Goal: Transaction & Acquisition: Purchase product/service

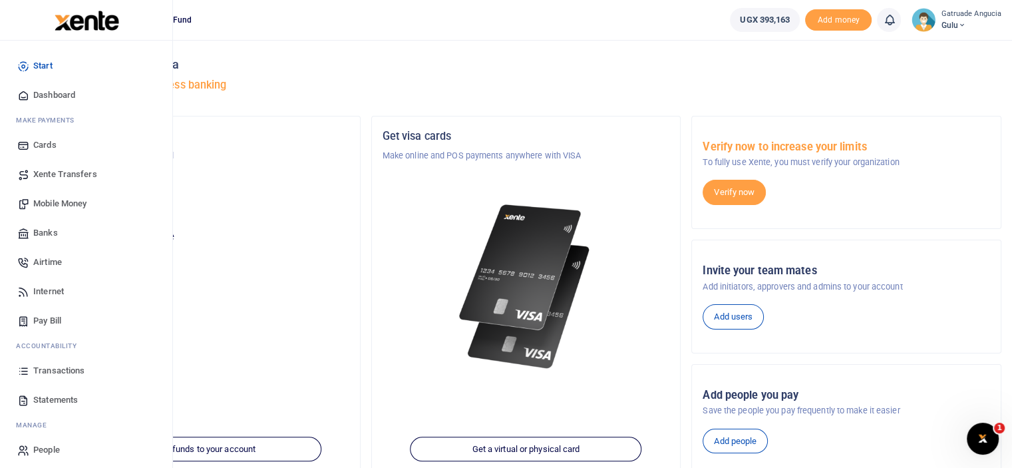
click at [78, 200] on span "Mobile Money" at bounding box center [59, 203] width 53 height 13
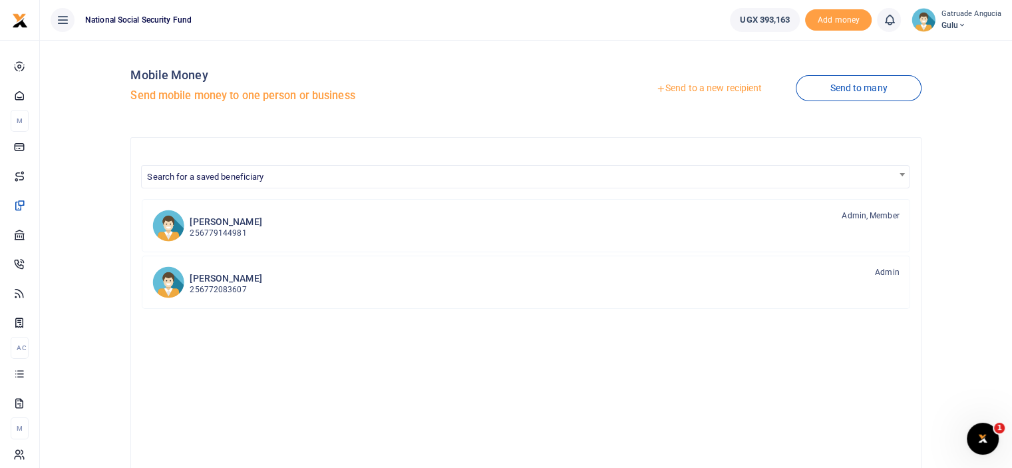
click at [669, 85] on link "Send to a new recipient" at bounding box center [709, 88] width 174 height 24
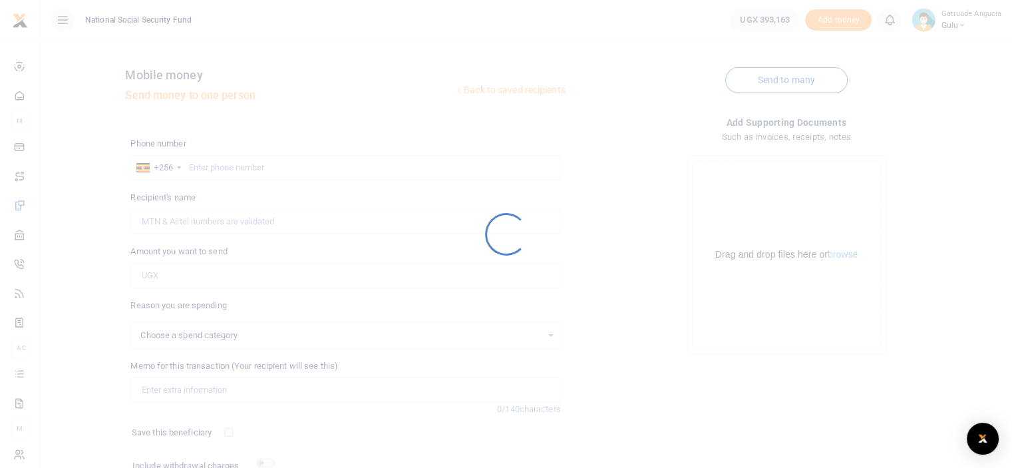
select select
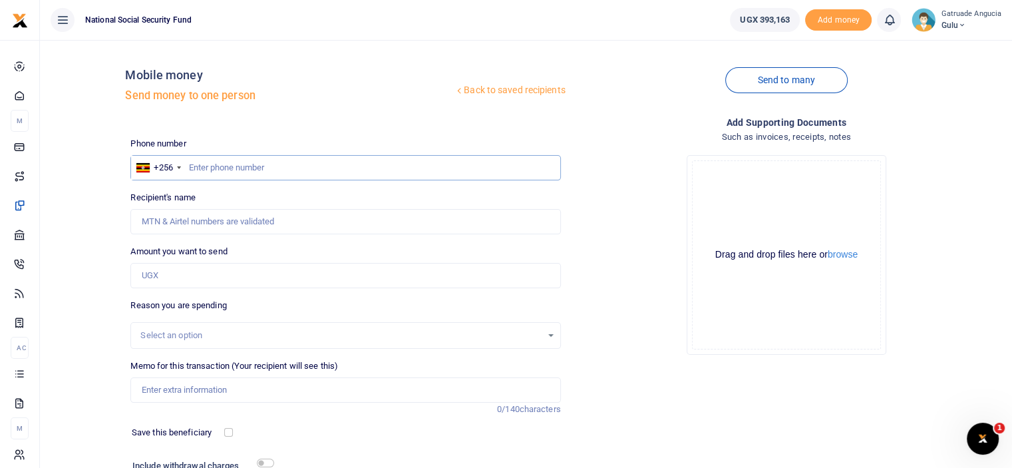
click at [204, 164] on input "text" at bounding box center [345, 167] width 430 height 25
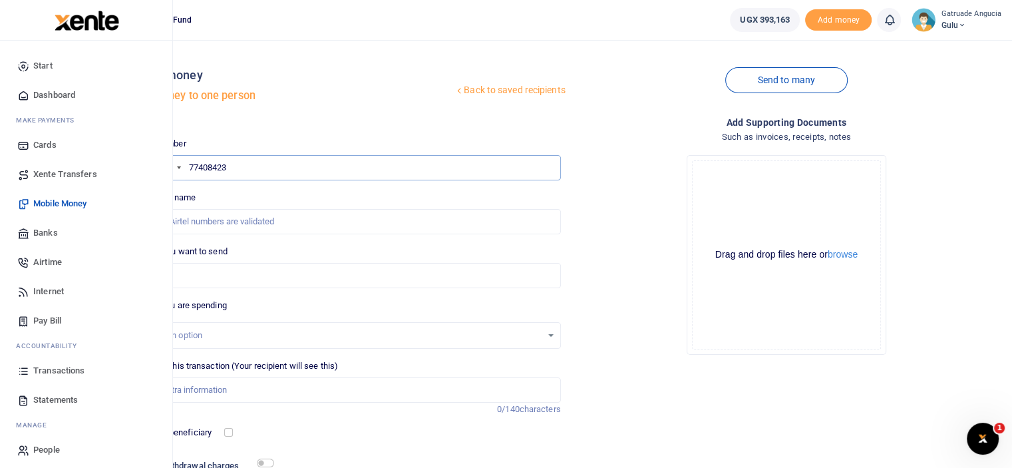
type input "774084230"
type input "Mophat Gabule"
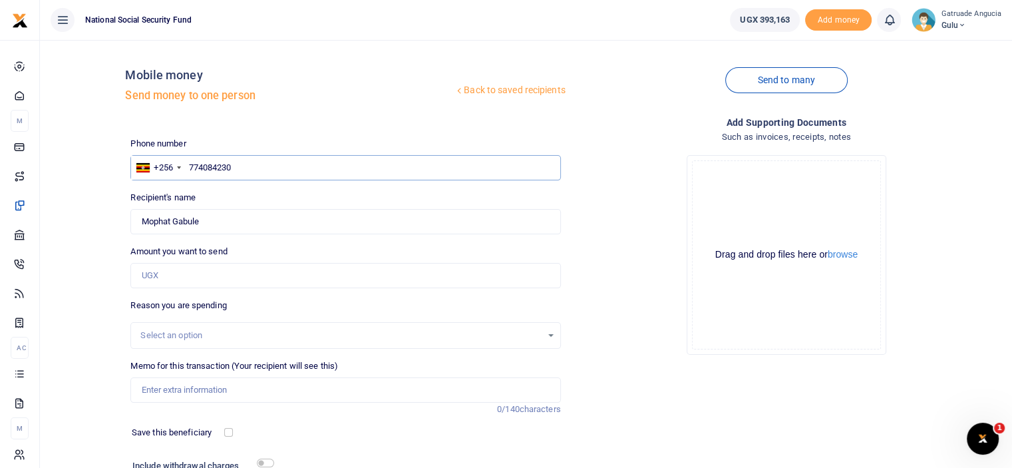
type input "774084230"
click at [164, 280] on input "Amount you want to send" at bounding box center [345, 275] width 430 height 25
type input "168,500"
click at [187, 390] on input "Memo for this transaction (Your recipient will see this)" at bounding box center [345, 389] width 430 height 25
click at [177, 272] on input "168,500" at bounding box center [345, 275] width 430 height 25
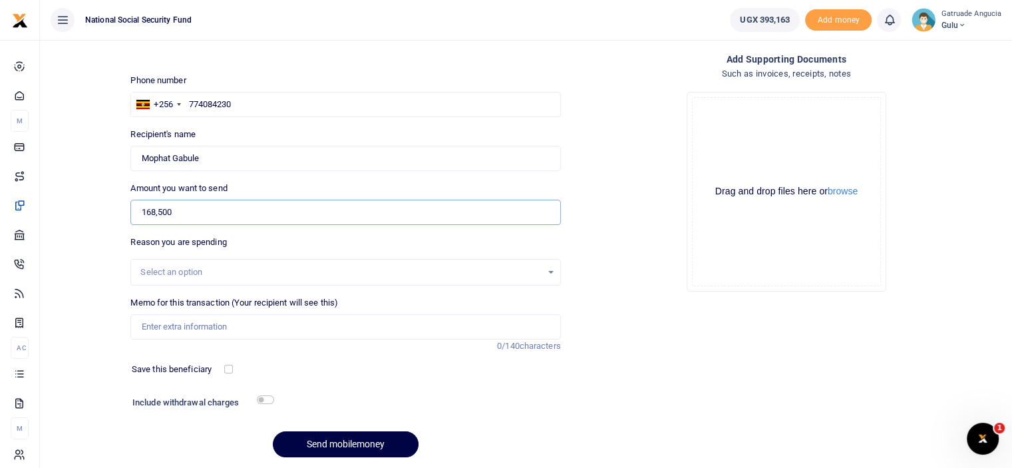
scroll to position [67, 0]
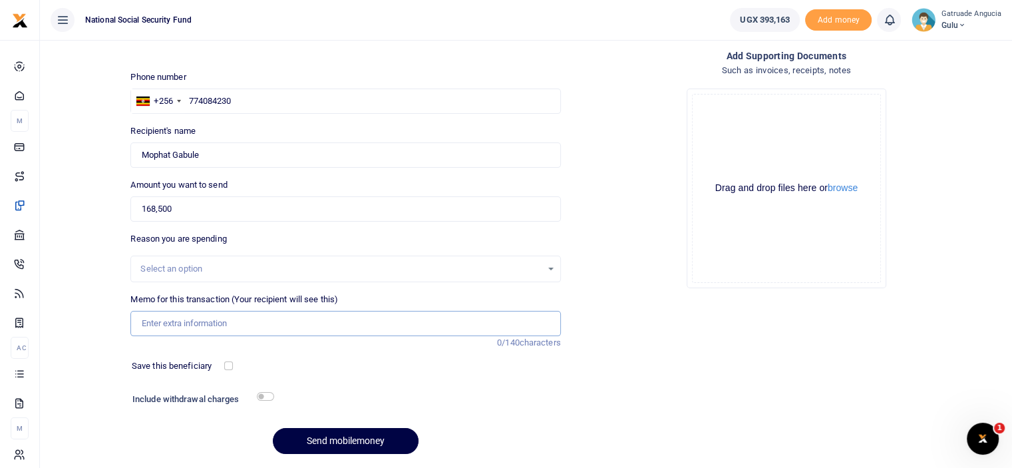
click at [194, 319] on input "Memo for this transaction (Your recipient will see this)" at bounding box center [345, 323] width 430 height 25
click at [192, 319] on input "For staff end monthly meeting" at bounding box center [345, 323] width 430 height 25
type input "For july monthly meeting"
click at [263, 396] on input "checkbox" at bounding box center [265, 396] width 17 height 9
checkbox input "true"
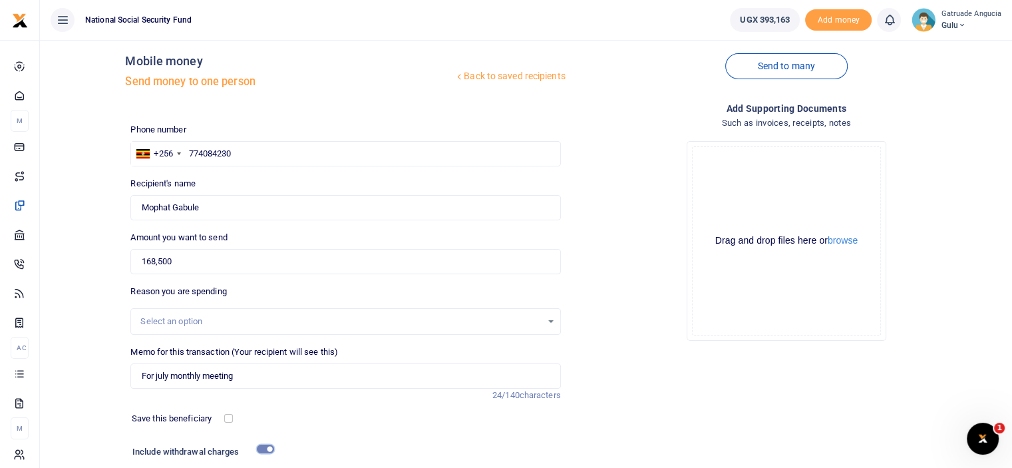
scroll to position [0, 0]
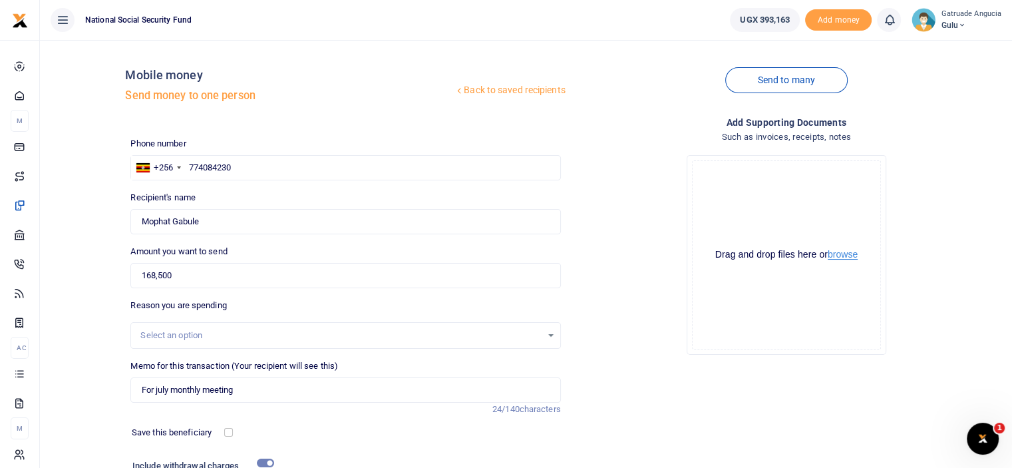
click at [841, 253] on button "browse" at bounding box center [842, 254] width 30 height 10
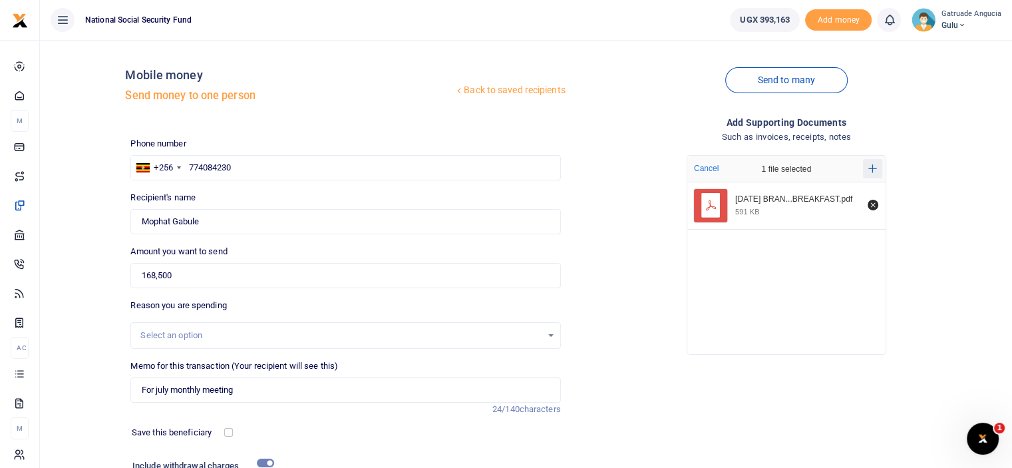
click at [871, 164] on icon "Add more files" at bounding box center [872, 169] width 9 height 10
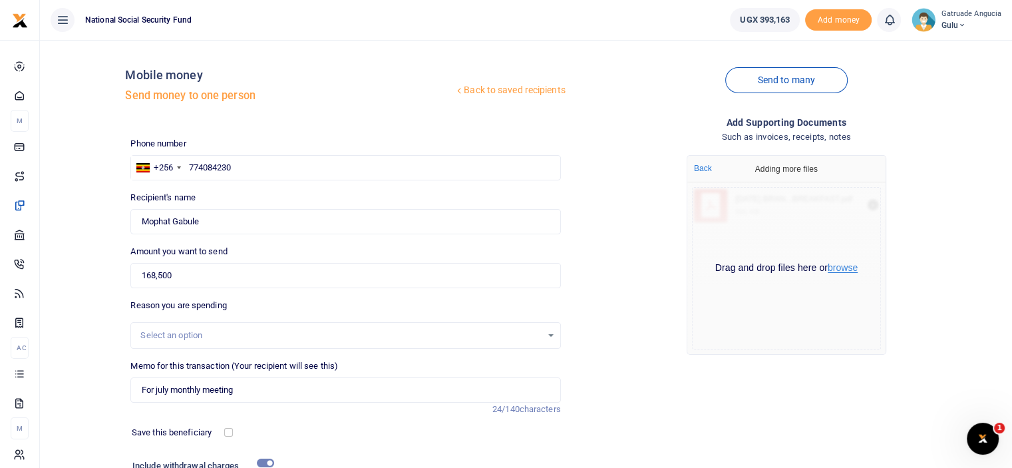
click at [843, 269] on button "browse" at bounding box center [842, 268] width 30 height 10
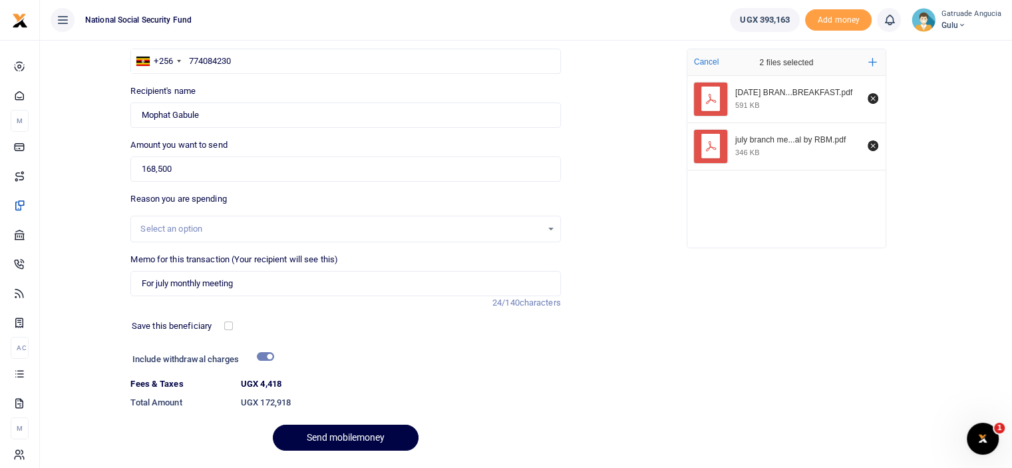
scroll to position [144, 0]
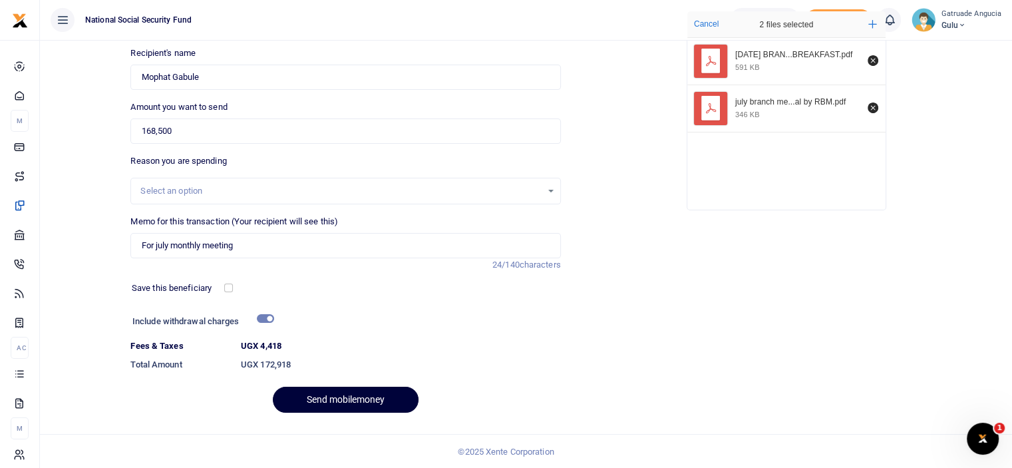
click at [341, 400] on button "Send mobilemoney" at bounding box center [346, 399] width 146 height 26
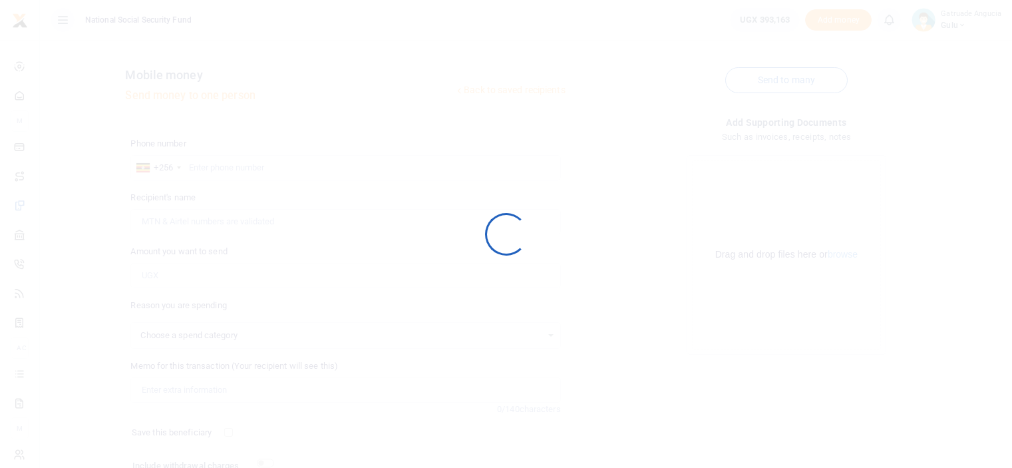
scroll to position [108, 0]
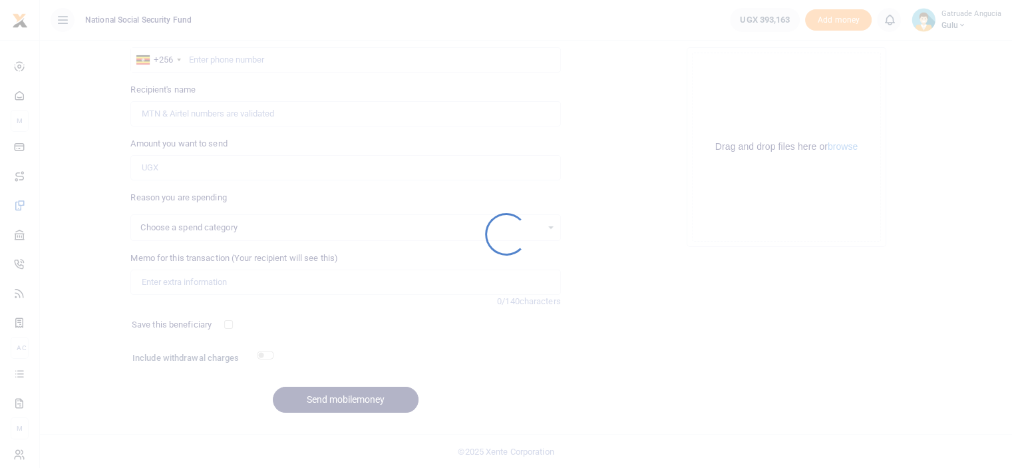
select select
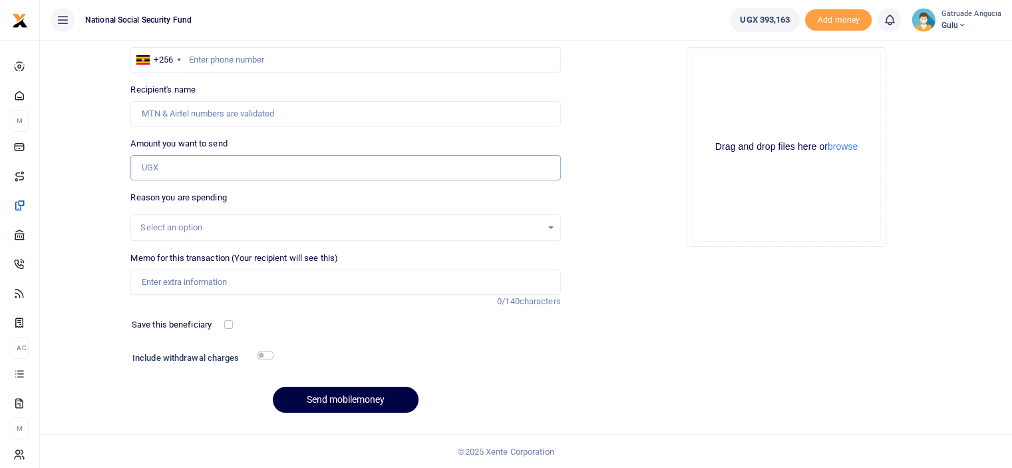
click at [198, 166] on input "Amount you want to send" at bounding box center [345, 167] width 430 height 25
click at [156, 163] on input "30,000" at bounding box center [345, 167] width 430 height 25
type input "30,900"
click at [227, 118] on input "Recipient's name" at bounding box center [345, 113] width 430 height 25
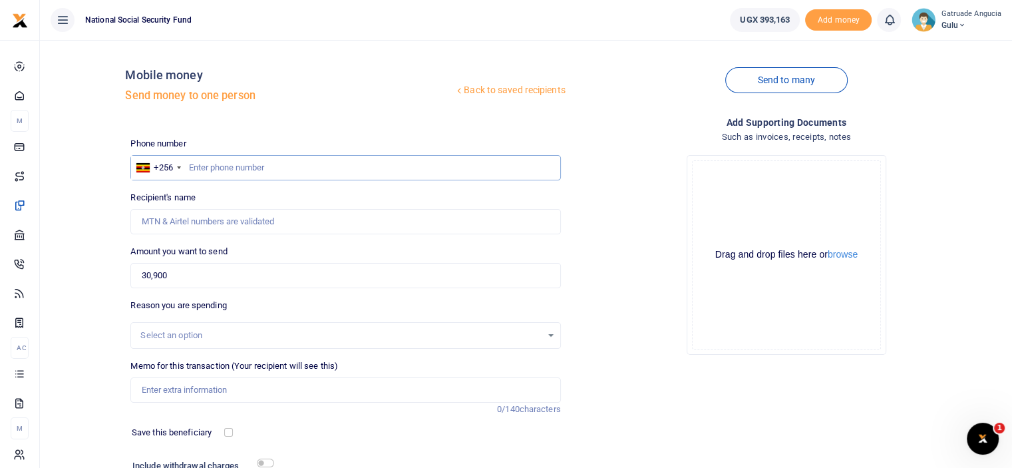
click at [222, 164] on input "text" at bounding box center [345, 167] width 430 height 25
type input "7"
type input "774084230"
type input "Mophat Gabule"
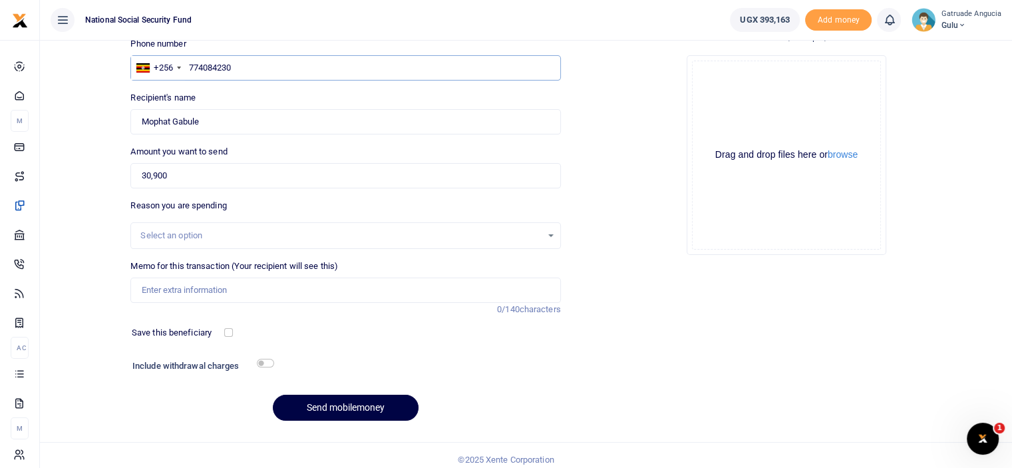
scroll to position [108, 0]
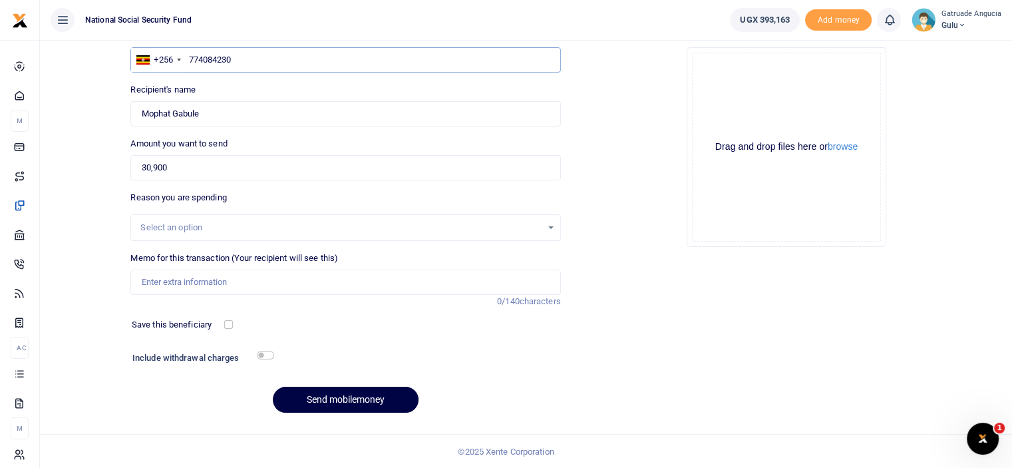
type input "774084230"
click at [223, 283] on input "Memo for this transaction (Your recipient will see this)" at bounding box center [345, 281] width 430 height 25
type input "Staff weekly breakfast"
click at [265, 353] on input "checkbox" at bounding box center [265, 355] width 17 height 9
checkbox input "true"
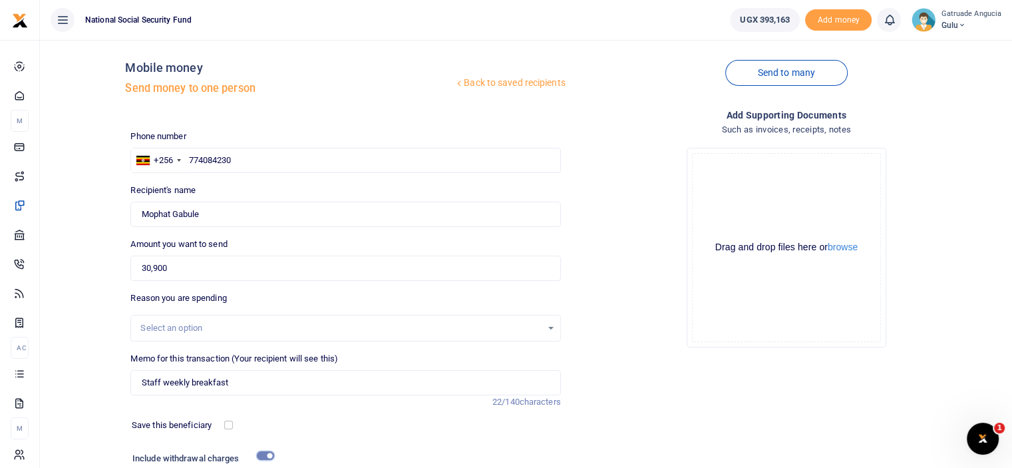
scroll to position [0, 0]
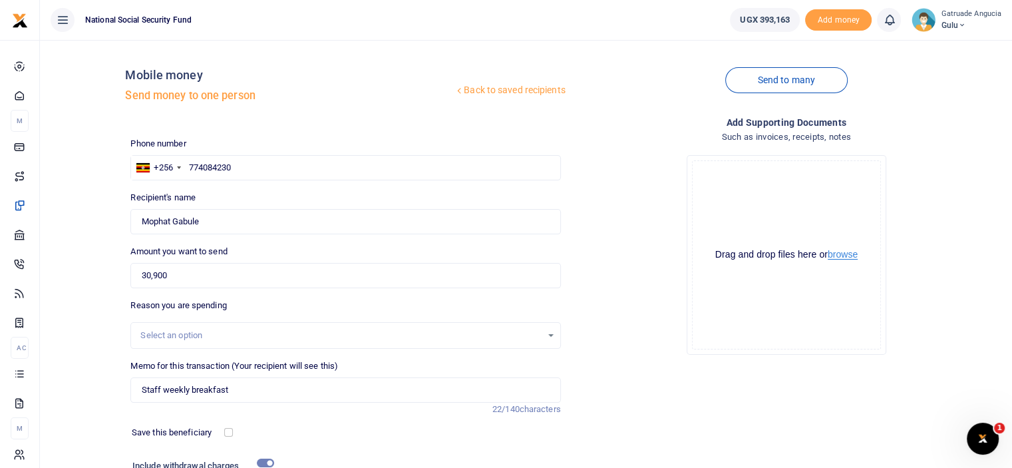
click at [846, 256] on button "browse" at bounding box center [842, 254] width 30 height 10
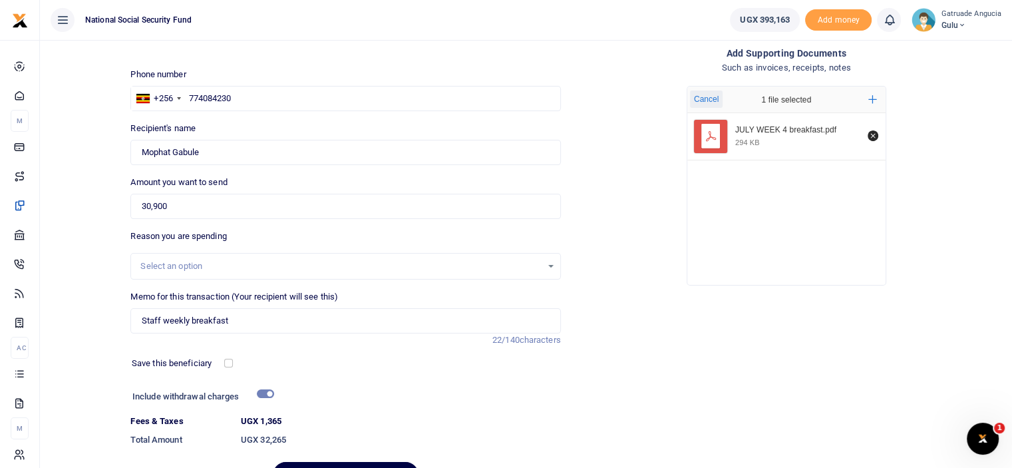
scroll to position [144, 0]
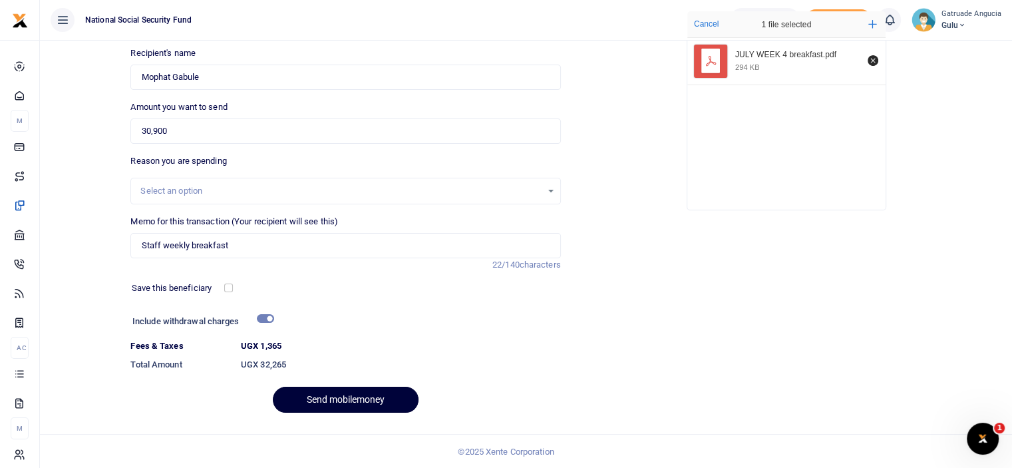
click at [344, 398] on button "Send mobilemoney" at bounding box center [346, 399] width 146 height 26
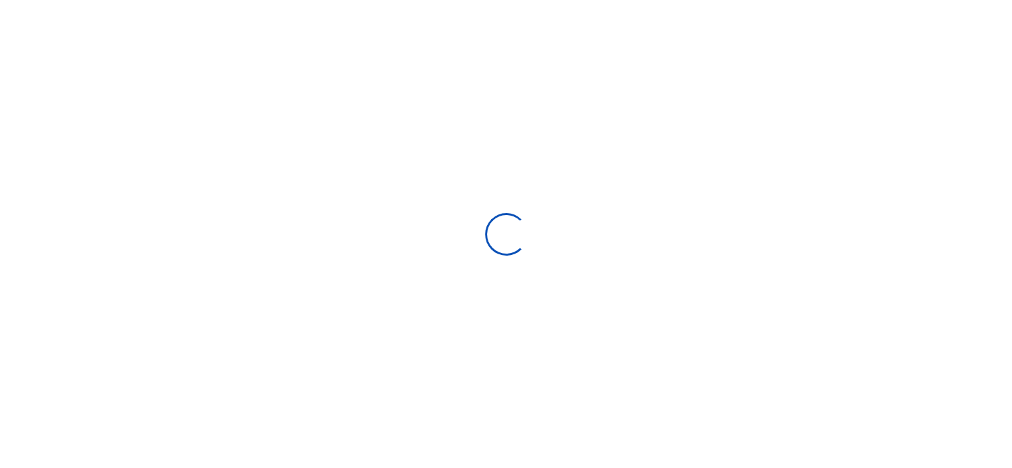
scroll to position [108, 0]
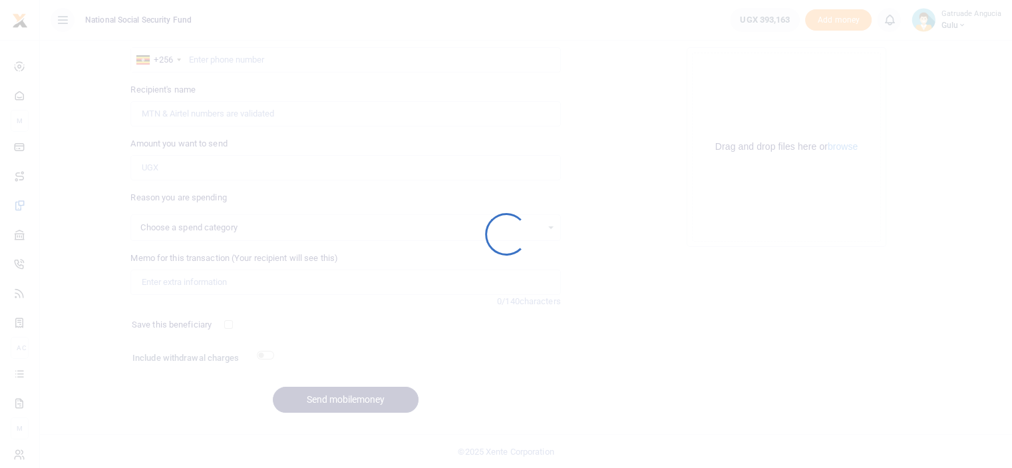
select select
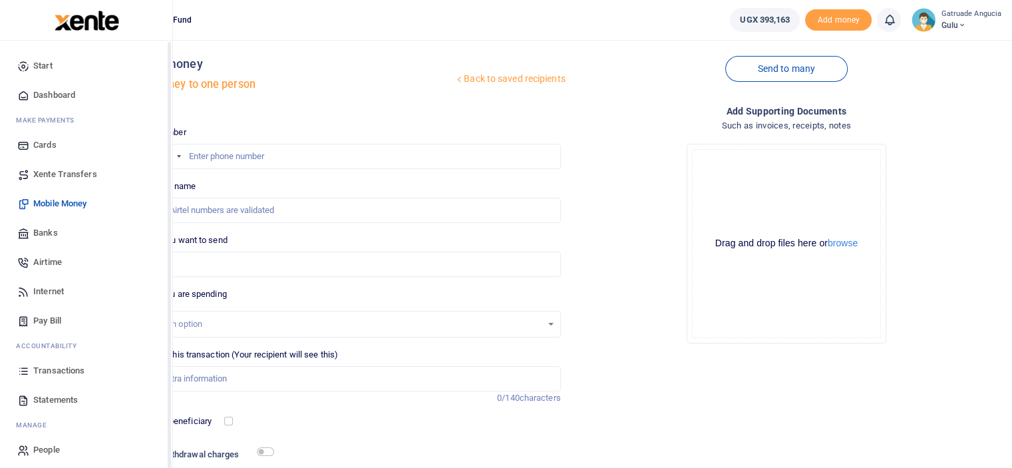
scroll to position [0, 0]
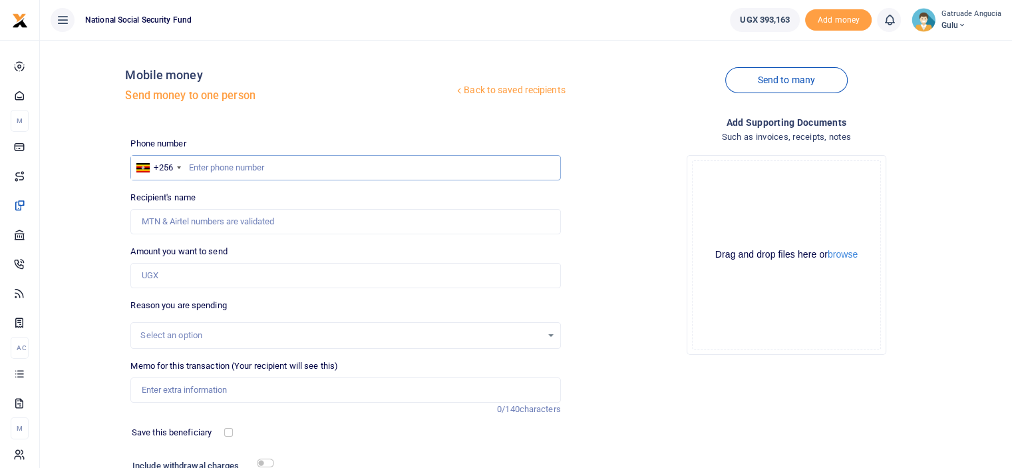
click at [216, 170] on input "text" at bounding box center [345, 167] width 430 height 25
type input "771613280"
type input "Catherine Acan"
type input "771613280"
click at [208, 278] on input "Amount you want to send" at bounding box center [345, 275] width 430 height 25
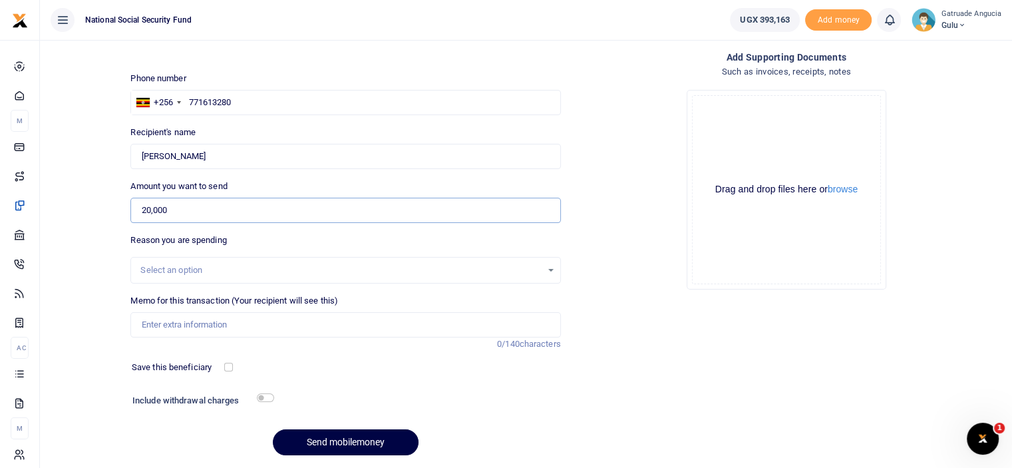
scroll to position [67, 0]
type input "20,000"
click at [192, 329] on input "Memo for this transaction (Your recipient will see this)" at bounding box center [345, 323] width 430 height 25
click at [258, 327] on input "garbage collection for october 2025" at bounding box center [345, 323] width 430 height 25
type input "garbage collection for JULY 2025"
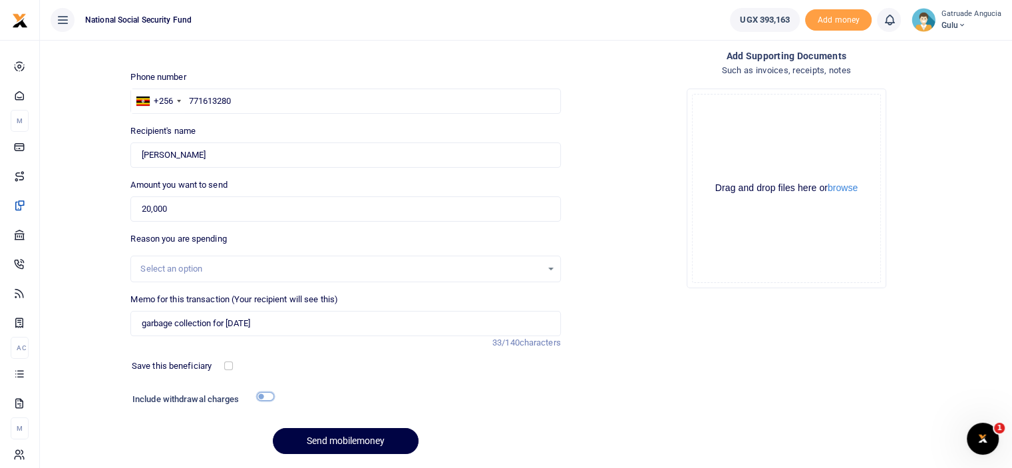
click at [261, 393] on input "checkbox" at bounding box center [265, 396] width 17 height 9
checkbox input "true"
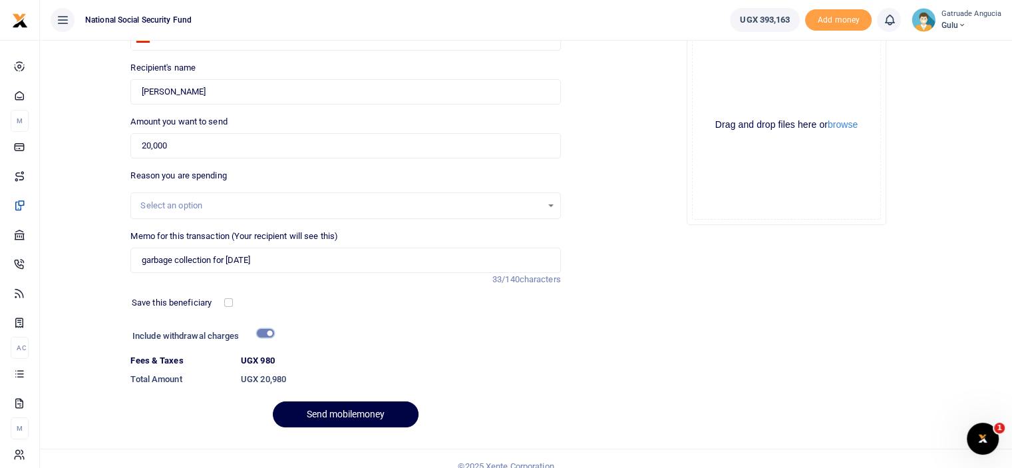
scroll to position [144, 0]
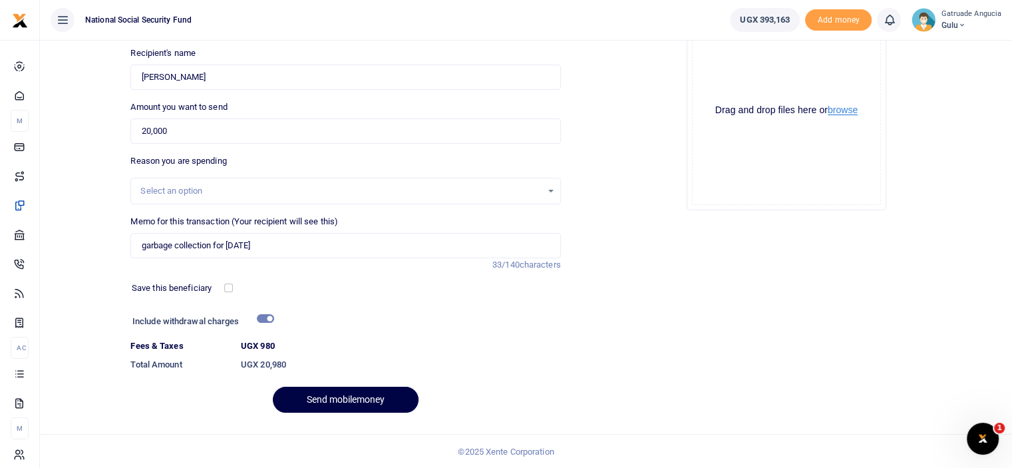
click at [845, 109] on button "browse" at bounding box center [842, 110] width 30 height 10
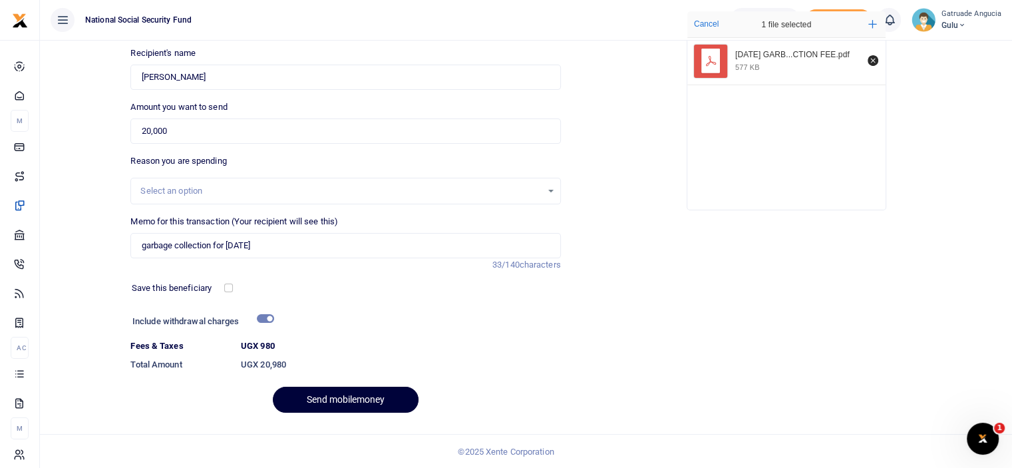
click at [361, 394] on button "Send mobilemoney" at bounding box center [346, 399] width 146 height 26
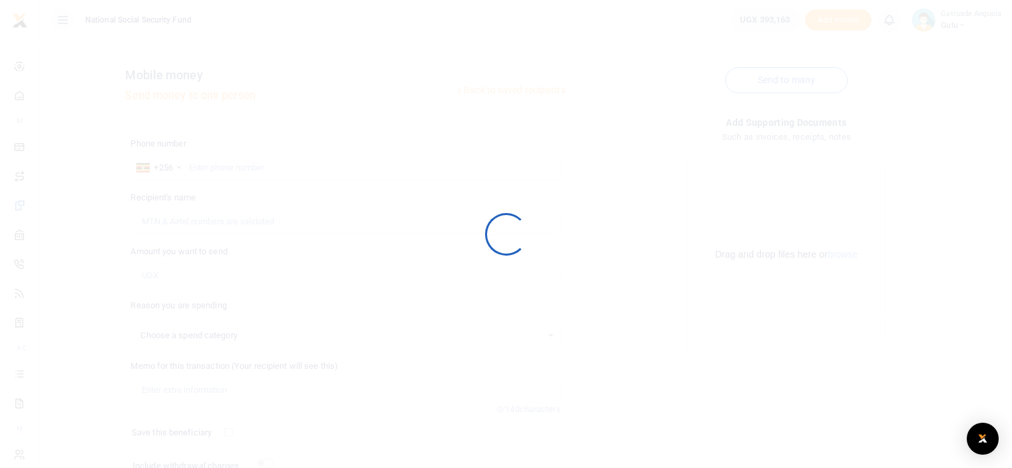
scroll to position [108, 0]
select select
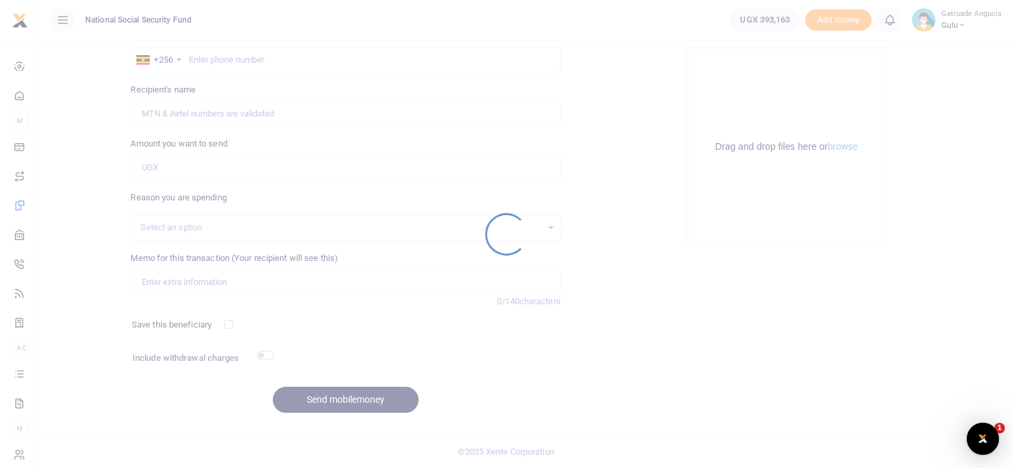
scroll to position [0, 0]
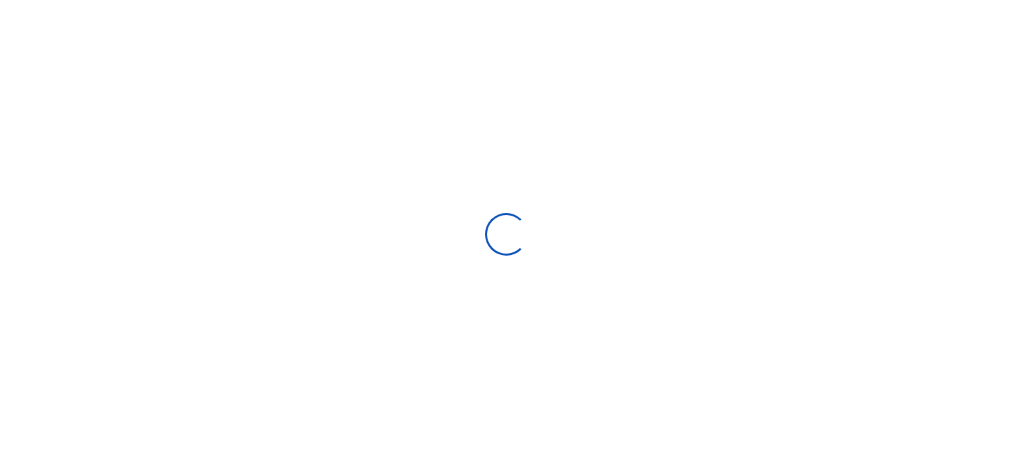
scroll to position [108, 0]
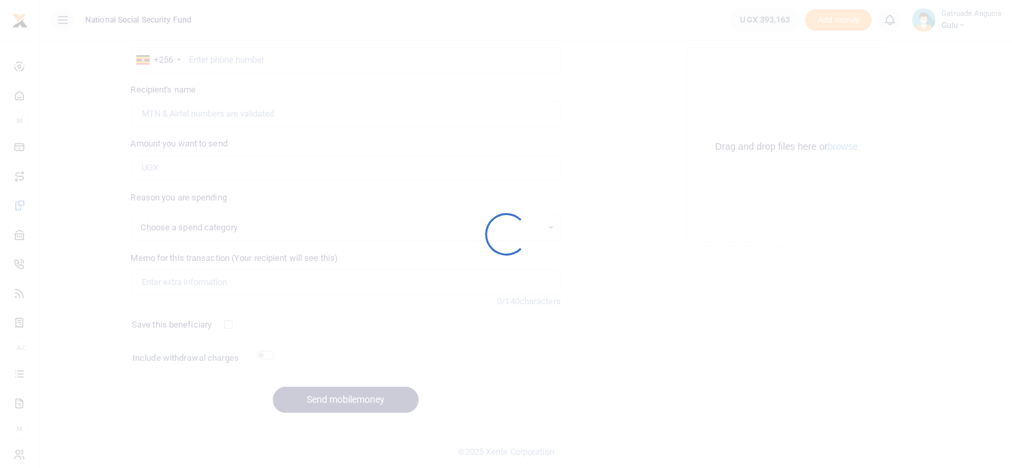
select select
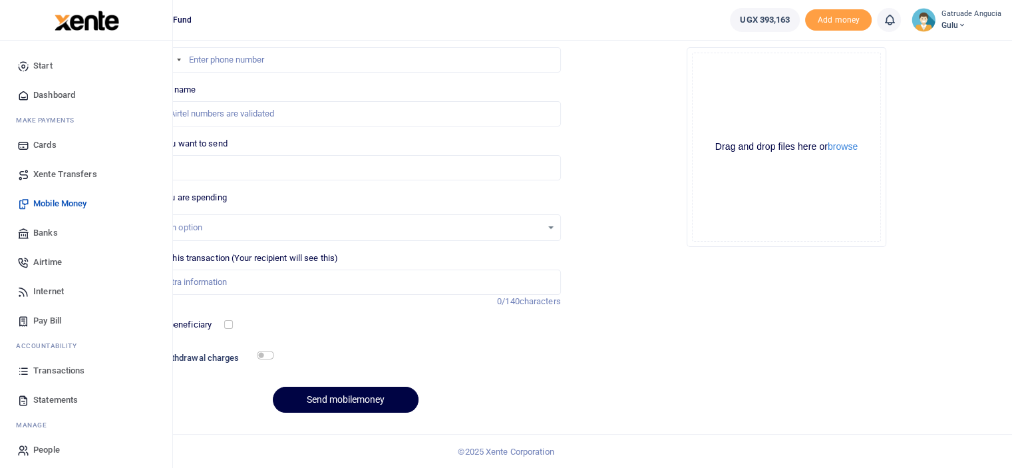
click at [51, 372] on span "Transactions" at bounding box center [58, 370] width 51 height 13
